Goal: Task Accomplishment & Management: Use online tool/utility

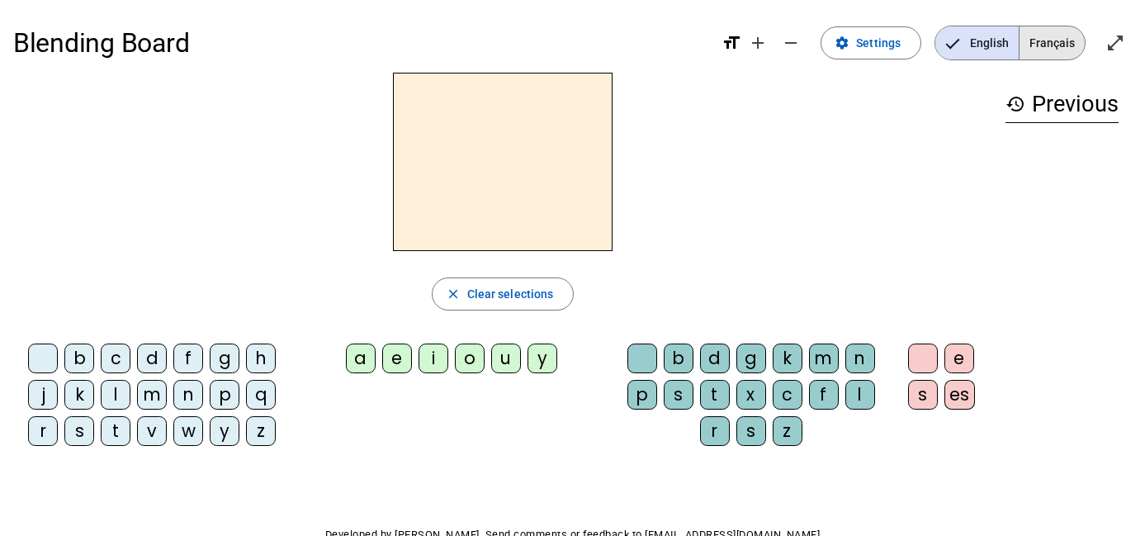
click at [1050, 45] on span "Français" at bounding box center [1052, 42] width 65 height 33
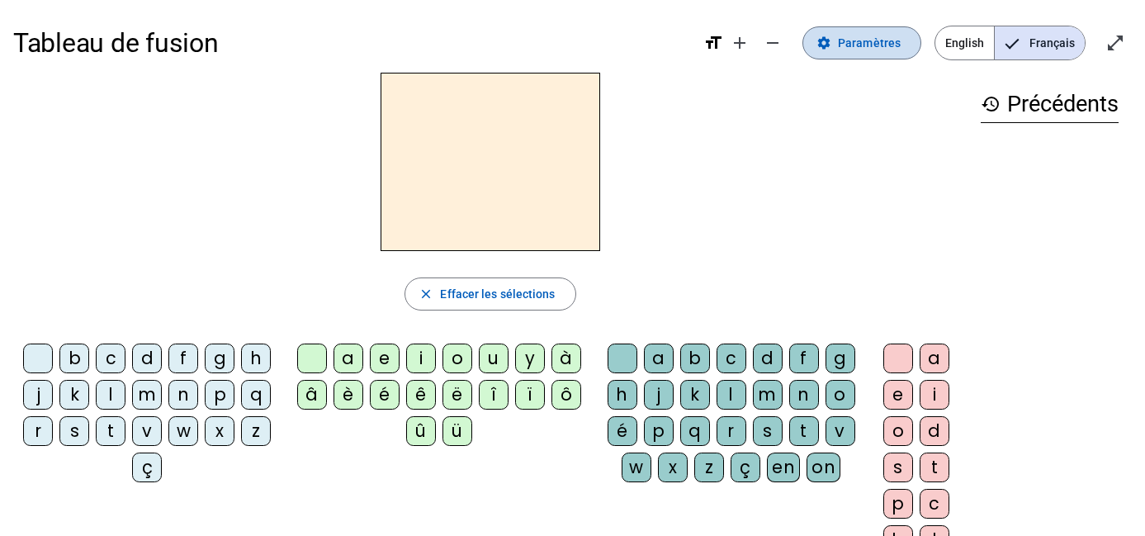
click at [869, 39] on span "Paramètres" at bounding box center [869, 43] width 63 height 20
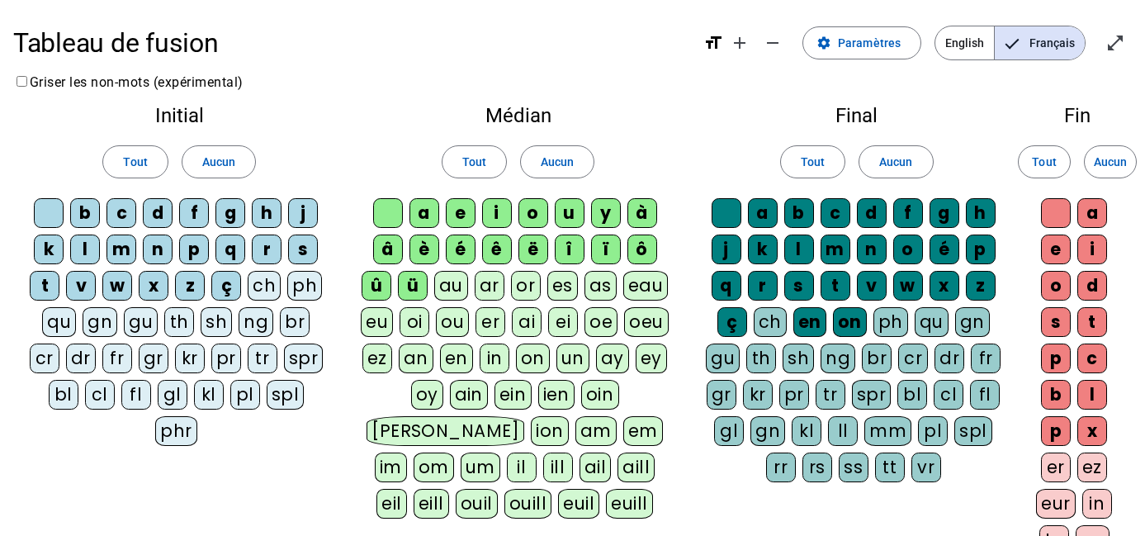
click at [535, 363] on div "on" at bounding box center [533, 359] width 34 height 30
click at [1101, 467] on div "ez" at bounding box center [1093, 468] width 30 height 30
click at [1053, 463] on div "er" at bounding box center [1056, 468] width 30 height 30
click at [988, 503] on div "Initial Tout Aucun b c d f g h j k l m n p q r s t v w x z ç ch ph qu gn gu th …" at bounding box center [572, 369] width 1119 height 555
click at [1054, 467] on div "er" at bounding box center [1056, 468] width 30 height 30
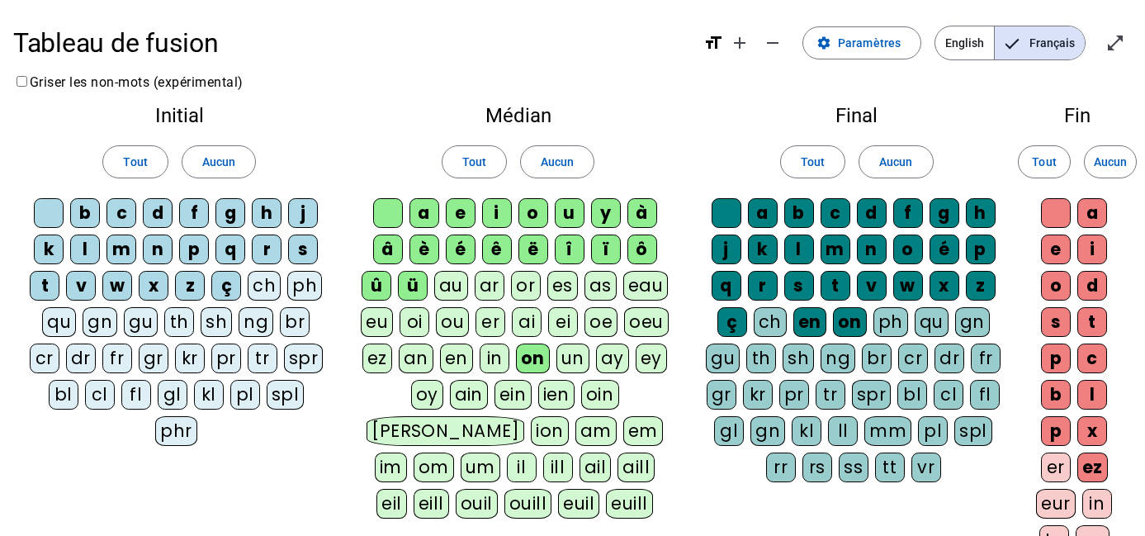
click at [984, 485] on div "a b c d f g h j k l m n o é p q r s t v w x z ç ch en on ph qu gn gu th sh ng b…" at bounding box center [857, 343] width 306 height 291
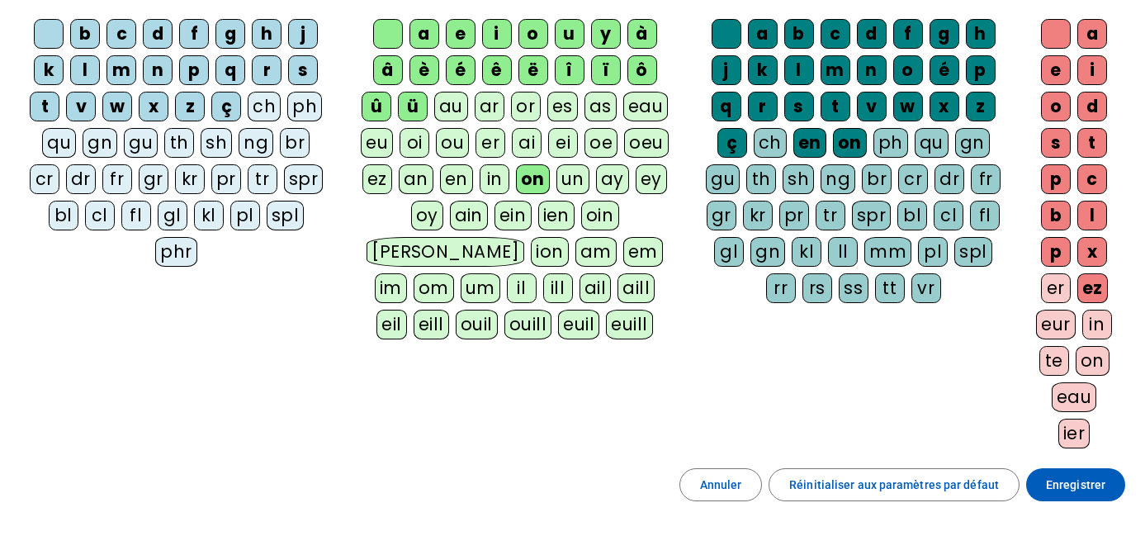
scroll to position [227, 0]
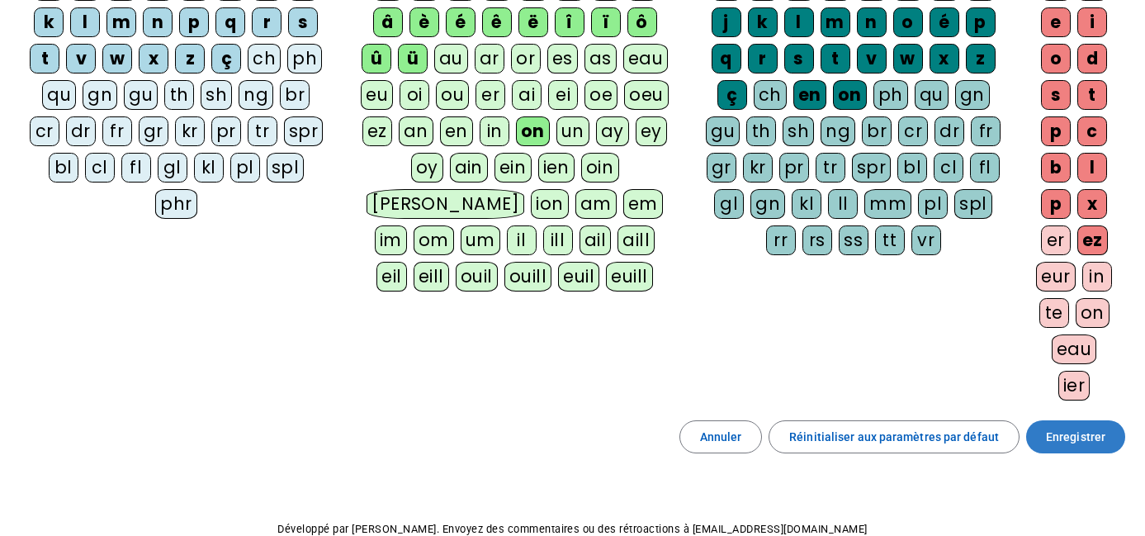
click at [1080, 437] on span "Enregistrer" at bounding box center [1075, 437] width 59 height 20
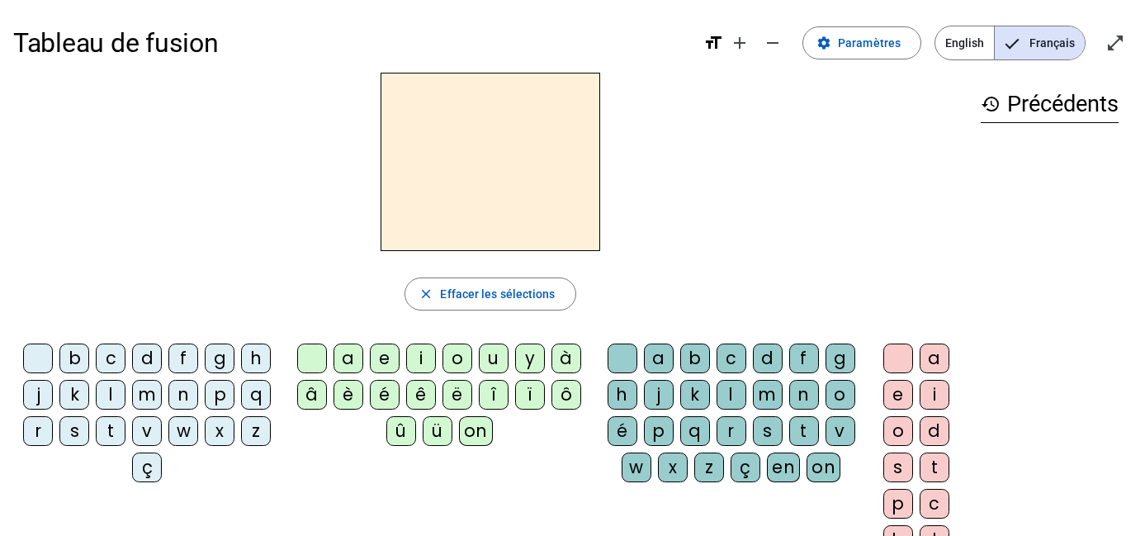
click at [479, 439] on div "on" at bounding box center [476, 431] width 34 height 30
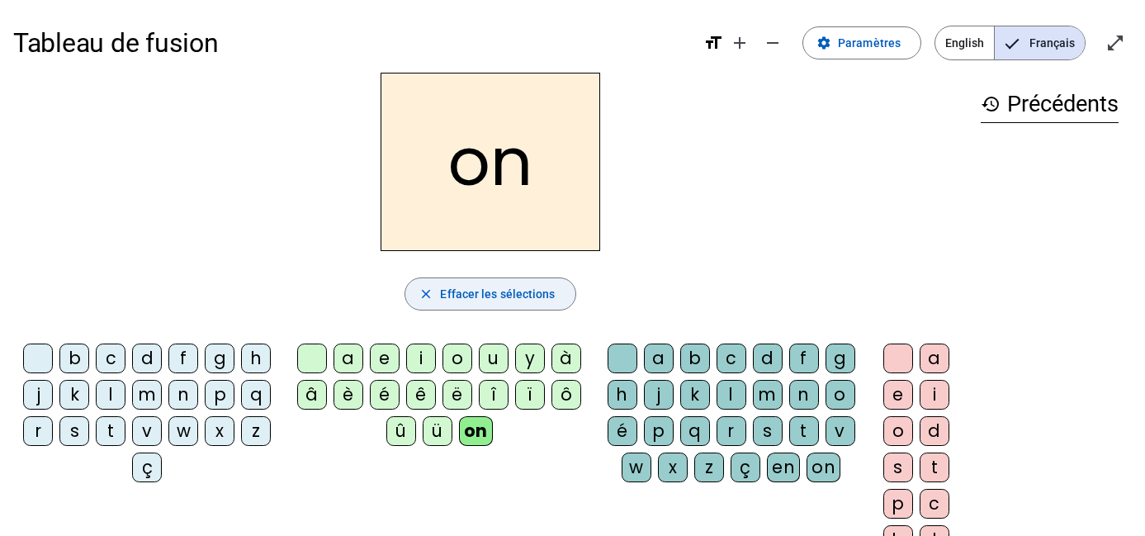
click at [474, 292] on span "Effacer les sélections" at bounding box center [497, 294] width 115 height 20
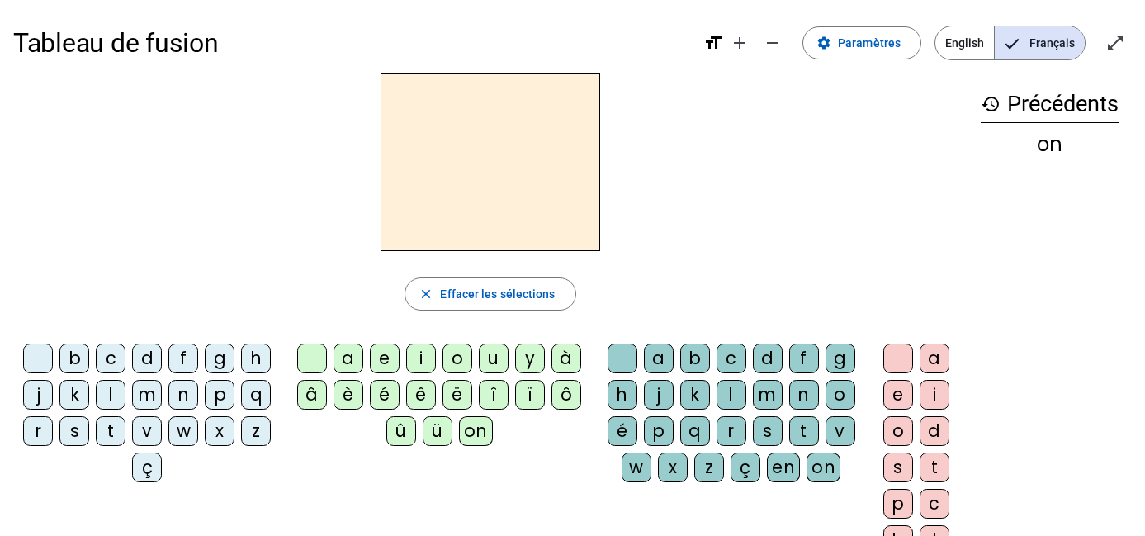
click at [79, 363] on div "b" at bounding box center [74, 359] width 30 height 30
click at [484, 438] on div "on" at bounding box center [476, 431] width 34 height 30
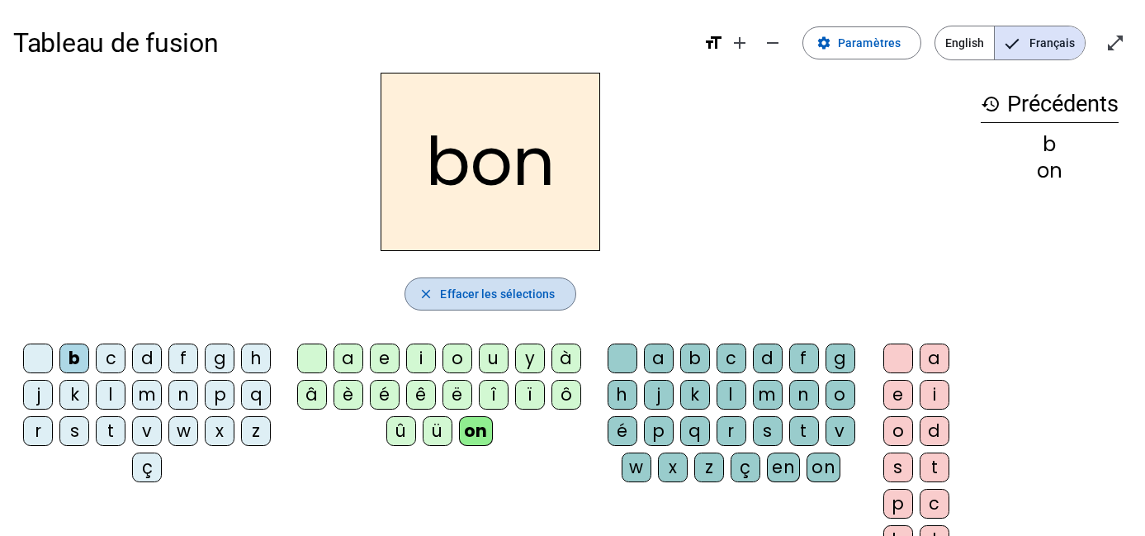
click at [428, 302] on span "button" at bounding box center [489, 294] width 169 height 40
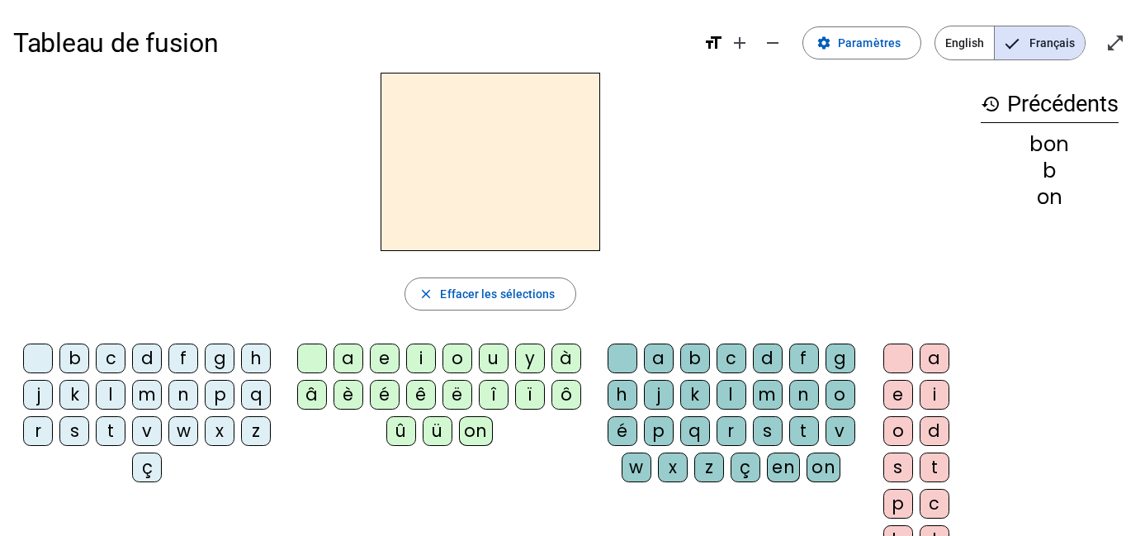
click at [107, 438] on div "t" at bounding box center [111, 431] width 30 height 30
click at [470, 436] on div "on" at bounding box center [476, 431] width 34 height 30
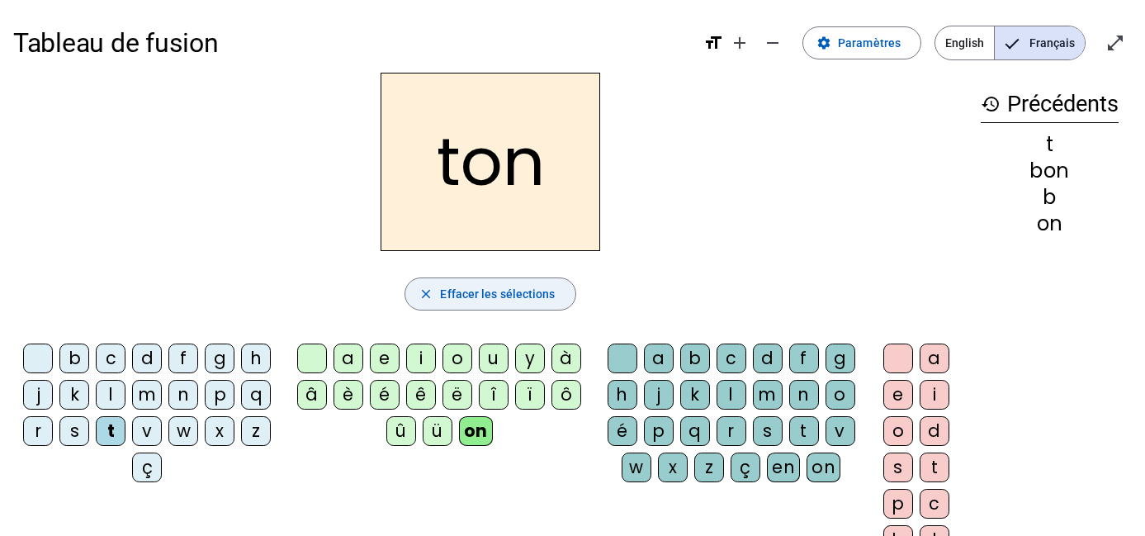
click at [479, 296] on span "Effacer les sélections" at bounding box center [497, 294] width 115 height 20
